Goal: Task Accomplishment & Management: Complete application form

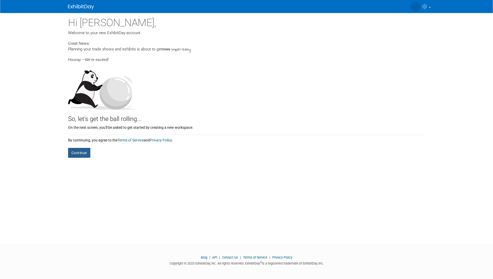
click at [77, 154] on button "Continue" at bounding box center [79, 153] width 22 height 10
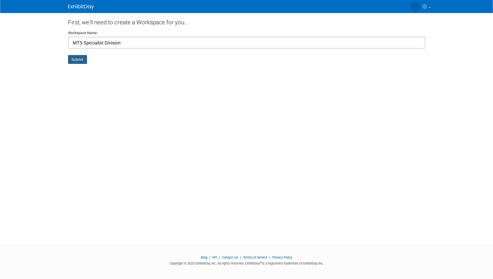
type input "MTS Specialist Division"
click at [76, 60] on button "Submit" at bounding box center [77, 59] width 19 height 9
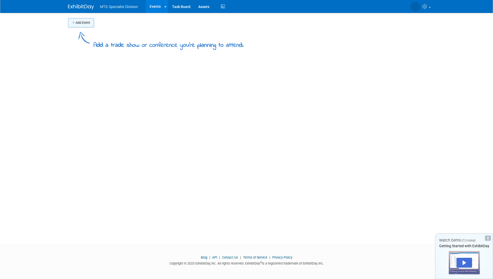
click at [75, 23] on icon "button" at bounding box center [74, 22] width 4 height 3
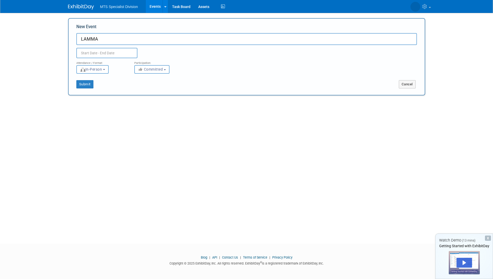
type input "LAMMA"
click at [84, 52] on input "text" at bounding box center [106, 53] width 61 height 10
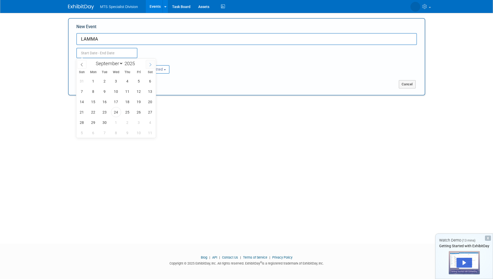
click at [150, 66] on icon at bounding box center [151, 65] width 4 height 4
select select "11"
click at [150, 66] on icon at bounding box center [151, 65] width 4 height 4
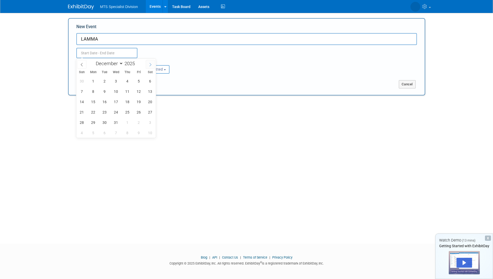
type input "2026"
select select "0"
click at [95, 101] on span "12" at bounding box center [93, 102] width 10 height 10
type input "Jan 12, 2026 to Jan 12, 2026"
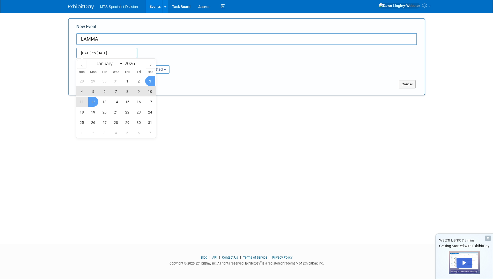
click at [190, 85] on div "Submit" at bounding box center [143, 84] width 148 height 8
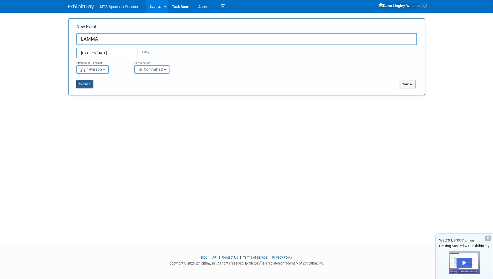
click at [86, 83] on button "Submit" at bounding box center [84, 84] width 17 height 8
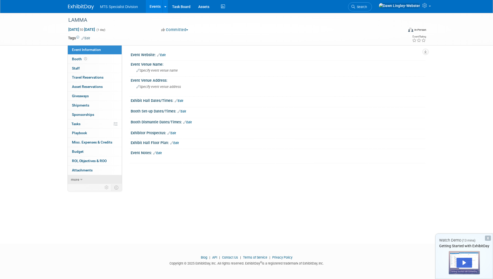
click at [82, 179] on icon at bounding box center [81, 180] width 2 height 4
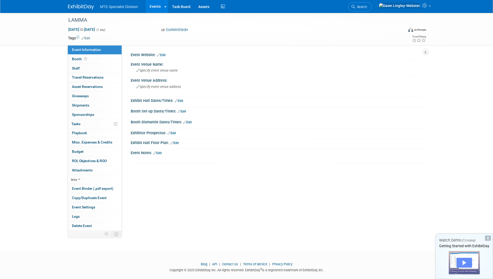
click at [465, 265] on div "Play" at bounding box center [465, 263] width 16 height 10
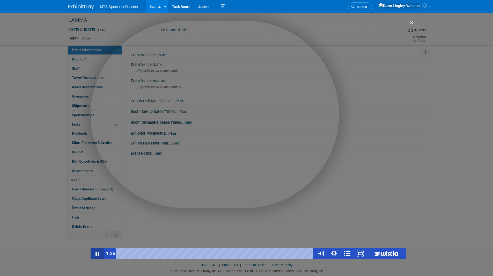
click at [95, 253] on icon "Pause" at bounding box center [97, 253] width 13 height 11
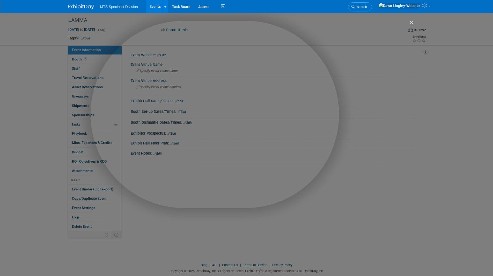
click at [412, 23] on img "Close" at bounding box center [409, 24] width 9 height 9
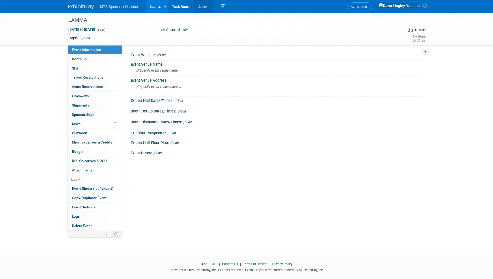
click at [207, 5] on link "Assets" at bounding box center [203, 6] width 19 height 13
